Goal: Subscribe to service/newsletter

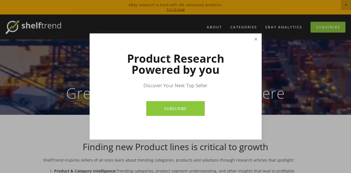
click at [256, 41] on link "Close" at bounding box center [256, 39] width 10 height 10
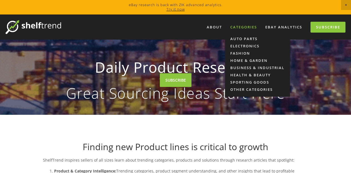
click at [258, 26] on div "Categories" at bounding box center [244, 27] width 34 height 9
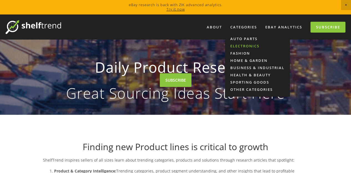
click at [244, 48] on link "Electronics" at bounding box center [257, 45] width 65 height 7
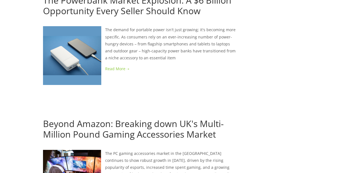
scroll to position [542, 0]
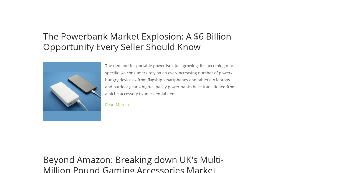
click at [83, 84] on img at bounding box center [72, 91] width 58 height 58
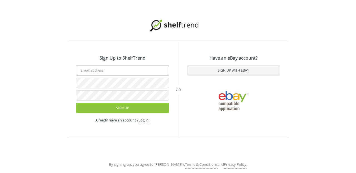
click at [119, 71] on input "email" at bounding box center [122, 70] width 93 height 10
type input "[EMAIL_ADDRESS][DOMAIN_NAME]"
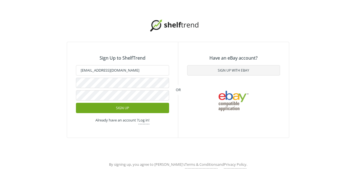
click at [129, 106] on button "Sign Up" at bounding box center [122, 108] width 93 height 10
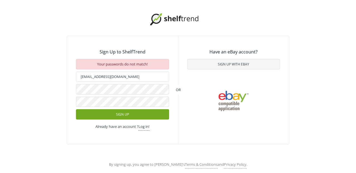
click at [94, 113] on button "Sign Up" at bounding box center [122, 114] width 93 height 10
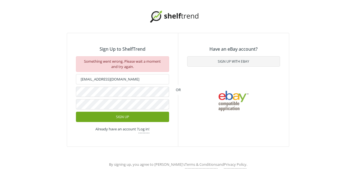
click at [111, 114] on button "Sign Up" at bounding box center [122, 116] width 93 height 10
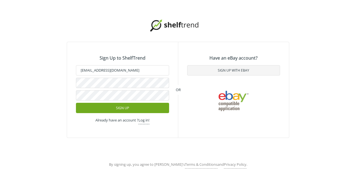
click at [112, 112] on button "Sign Up" at bounding box center [122, 108] width 93 height 10
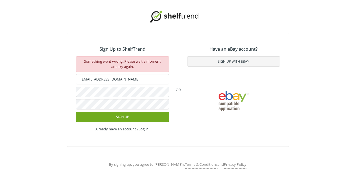
click at [153, 119] on button "Sign Up" at bounding box center [122, 116] width 93 height 10
